Goal: Information Seeking & Learning: Learn about a topic

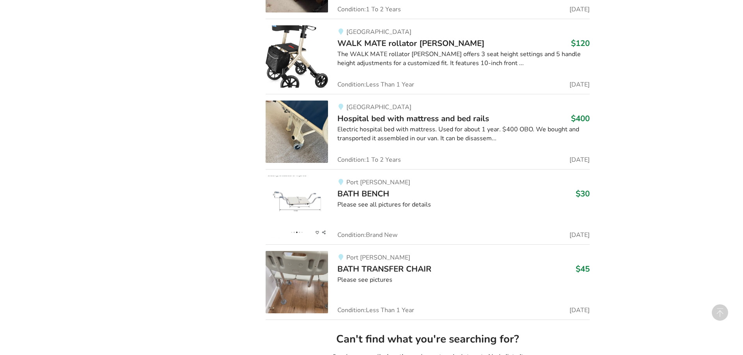
scroll to position [1800, 0]
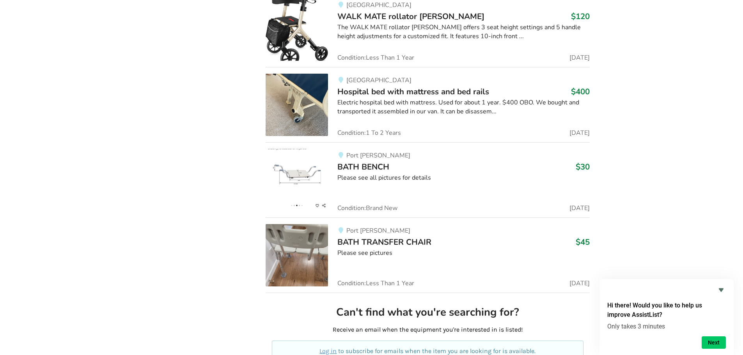
click at [316, 109] on img at bounding box center [297, 105] width 62 height 62
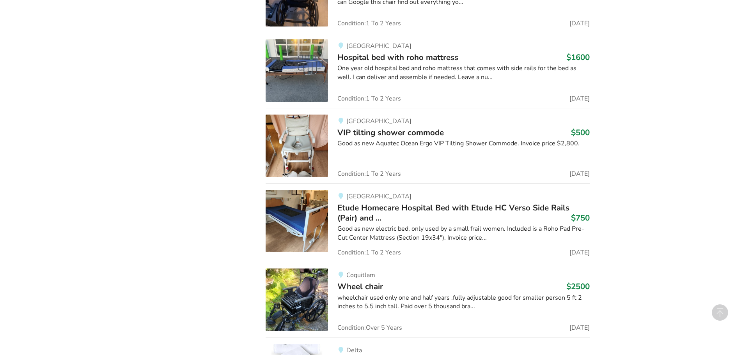
scroll to position [4788, 0]
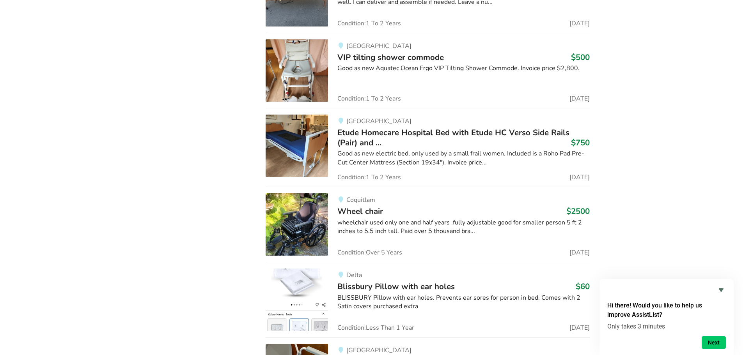
drag, startPoint x: 457, startPoint y: 162, endPoint x: 439, endPoint y: 197, distance: 39.8
click at [439, 197] on div "Coquitlam" at bounding box center [464, 200] width 252 height 7
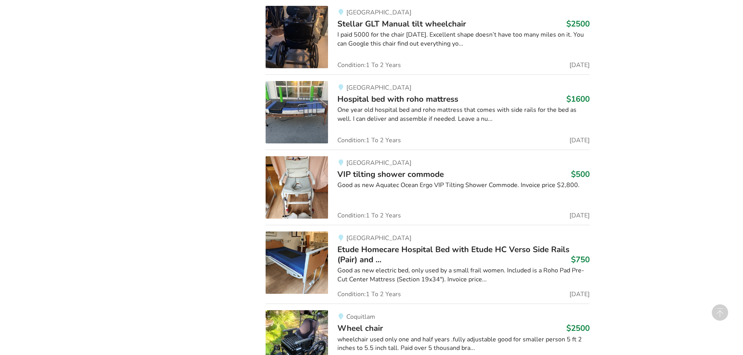
scroll to position [4788, 0]
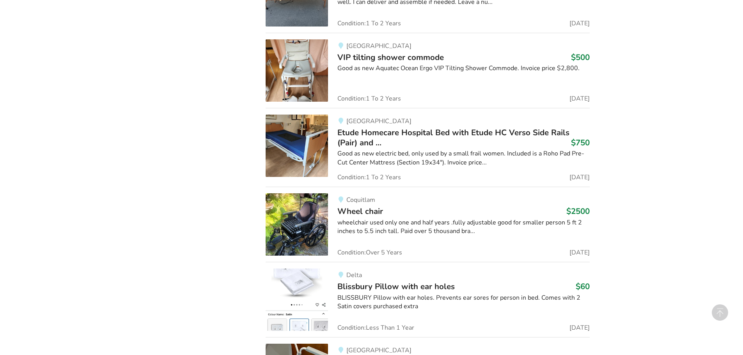
drag, startPoint x: 380, startPoint y: 116, endPoint x: 631, endPoint y: 126, distance: 251.1
drag, startPoint x: 418, startPoint y: 178, endPoint x: 643, endPoint y: 113, distance: 235.2
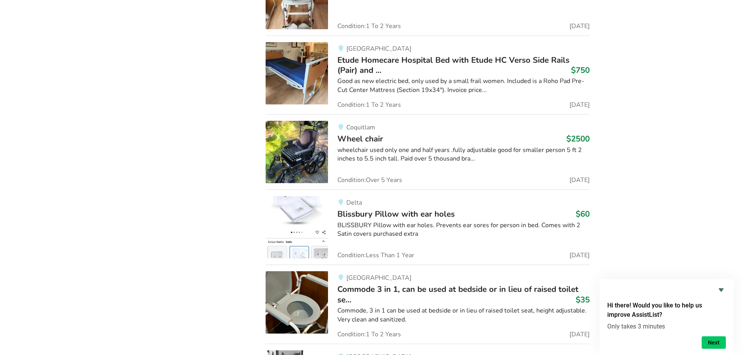
scroll to position [4843, 0]
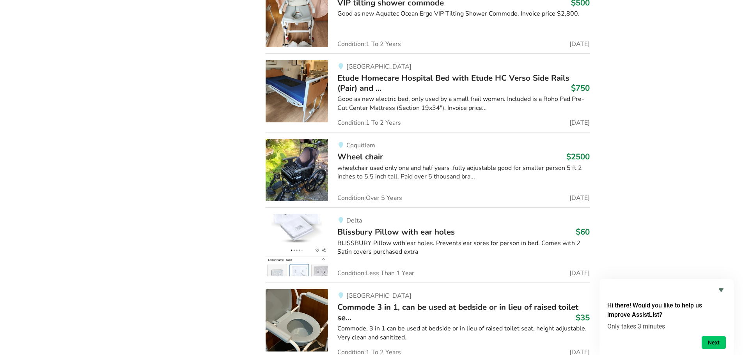
drag, startPoint x: 449, startPoint y: 135, endPoint x: 447, endPoint y: 162, distance: 26.6
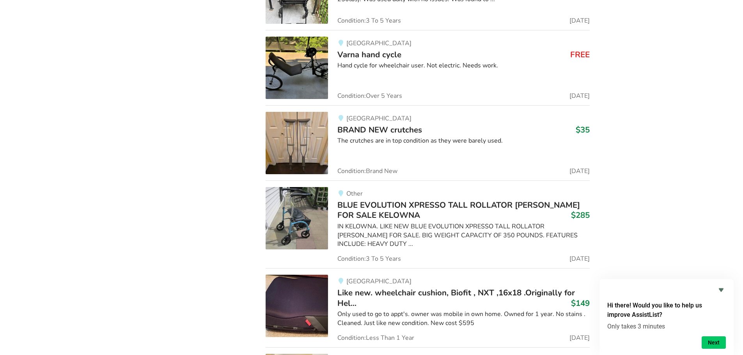
scroll to position [6170, 0]
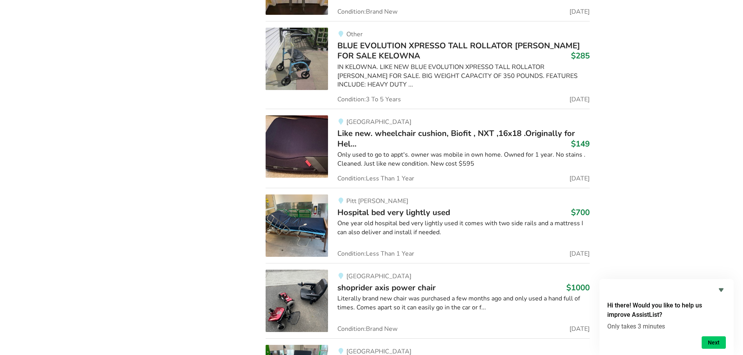
click at [311, 217] on img at bounding box center [297, 226] width 62 height 62
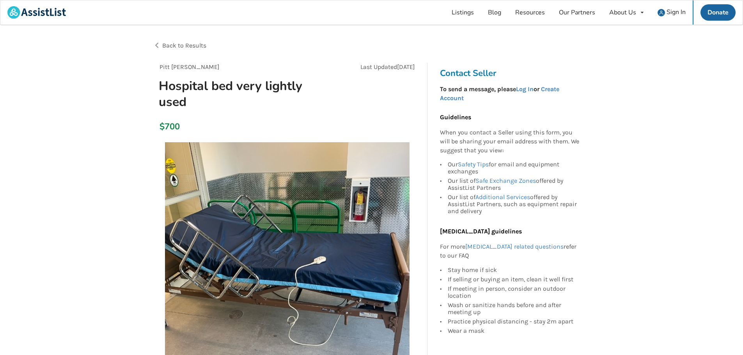
drag, startPoint x: 336, startPoint y: 295, endPoint x: 273, endPoint y: 345, distance: 80.0
click at [273, 345] on img at bounding box center [287, 264] width 245 height 245
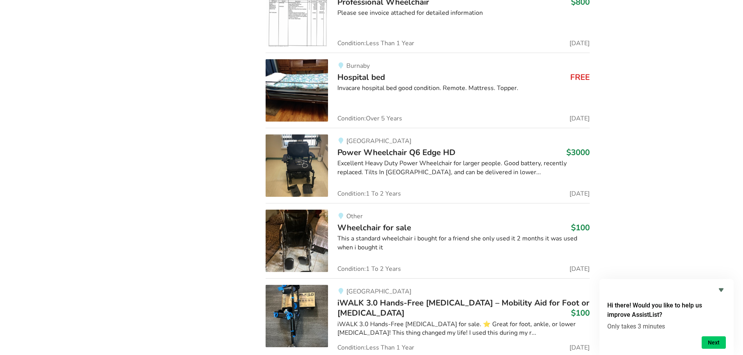
scroll to position [8881, 0]
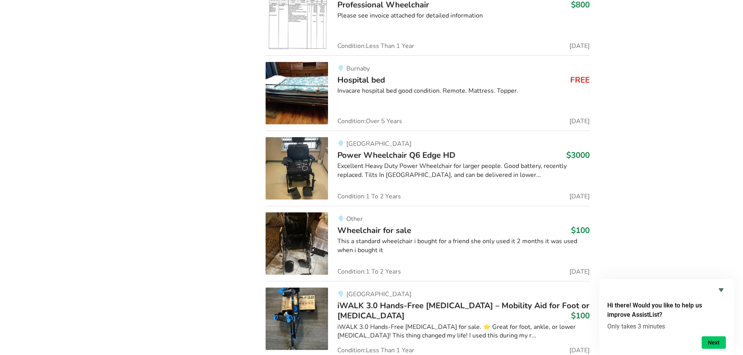
click at [310, 90] on img at bounding box center [297, 93] width 62 height 62
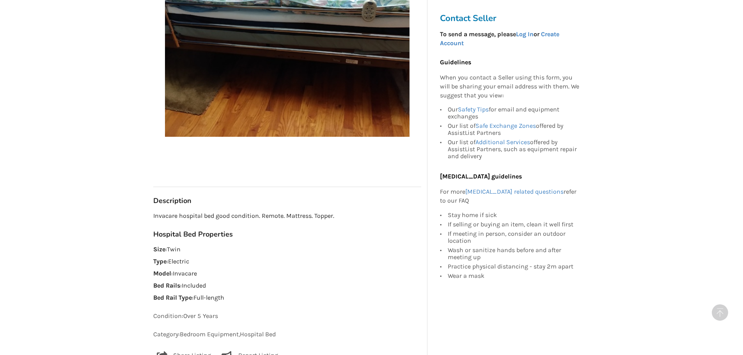
scroll to position [273, 0]
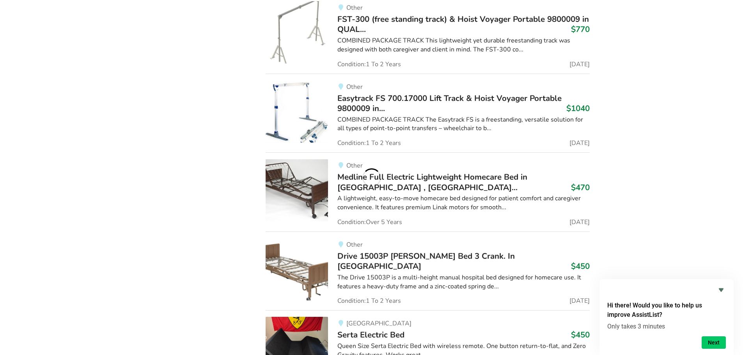
scroll to position [18094, 0]
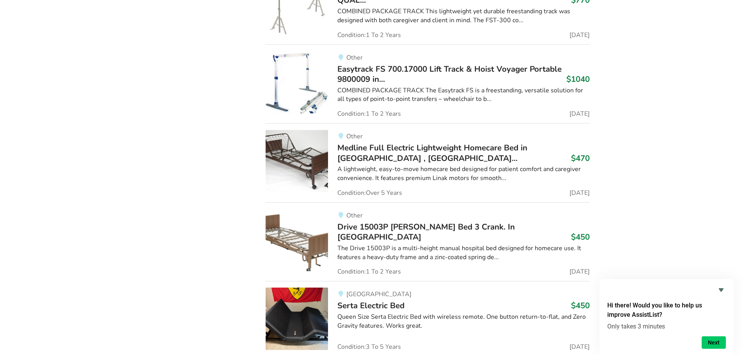
click at [479, 165] on div "A lightweight, easy-to-move homecare bed designed for patient comfort and careg…" at bounding box center [464, 174] width 252 height 18
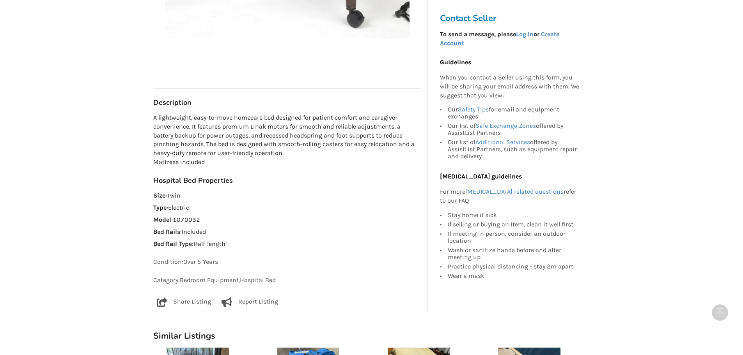
scroll to position [390, 0]
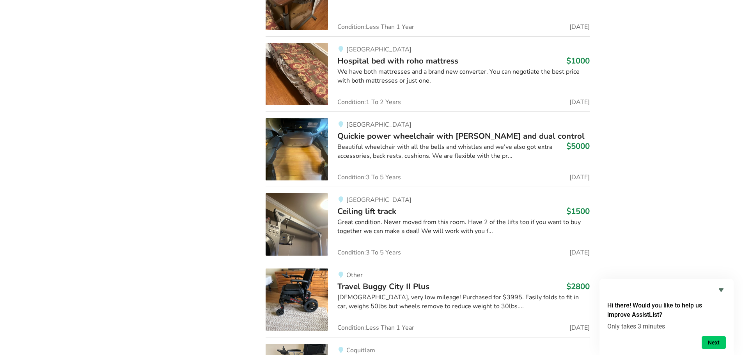
scroll to position [35597, 0]
